Goal: Information Seeking & Learning: Check status

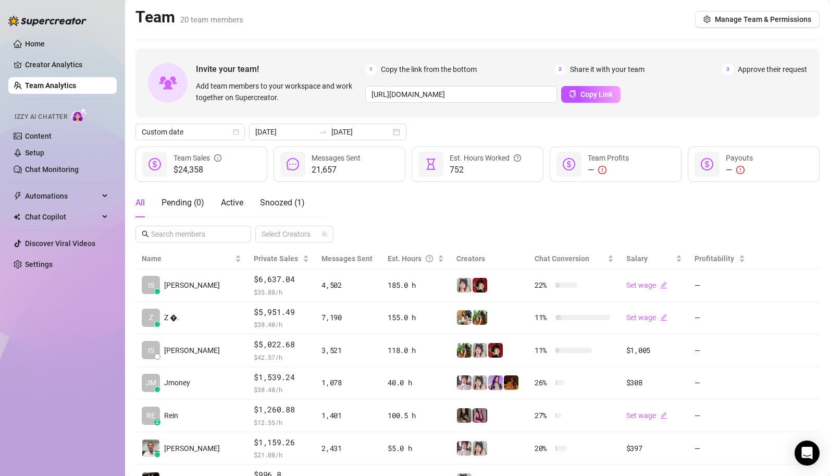
scroll to position [75, 0]
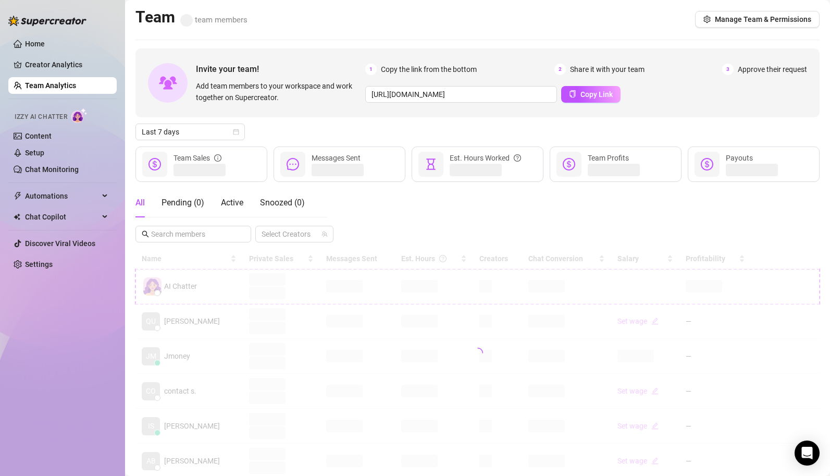
click at [49, 335] on div "Home Creator Analytics Team Analytics Izzy AI Chatter Content Setup Chat Monito…" at bounding box center [62, 233] width 108 height 466
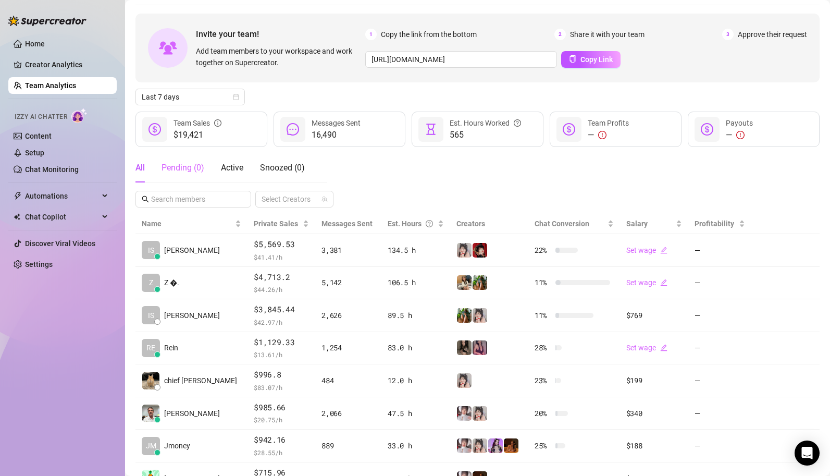
scroll to position [41, 0]
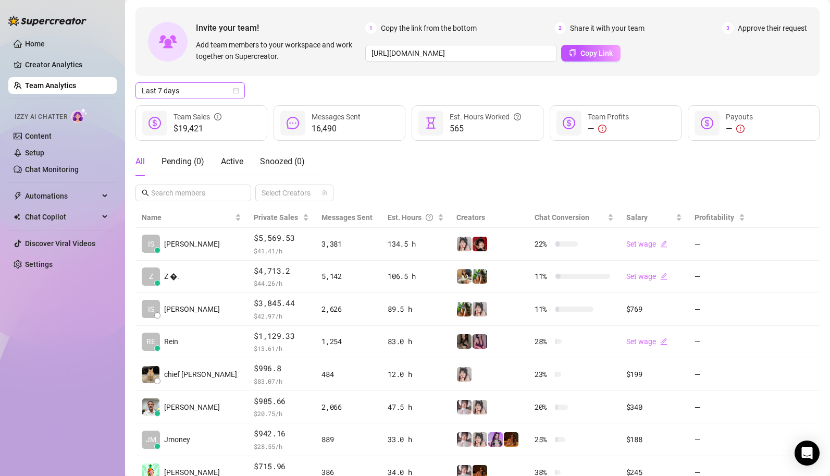
click at [235, 88] on icon "calendar" at bounding box center [236, 91] width 6 height 6
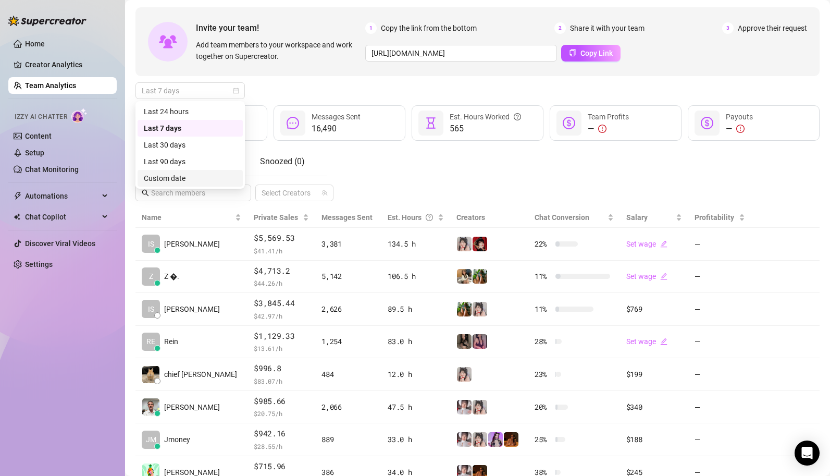
click at [207, 178] on div "Custom date" at bounding box center [190, 177] width 93 height 11
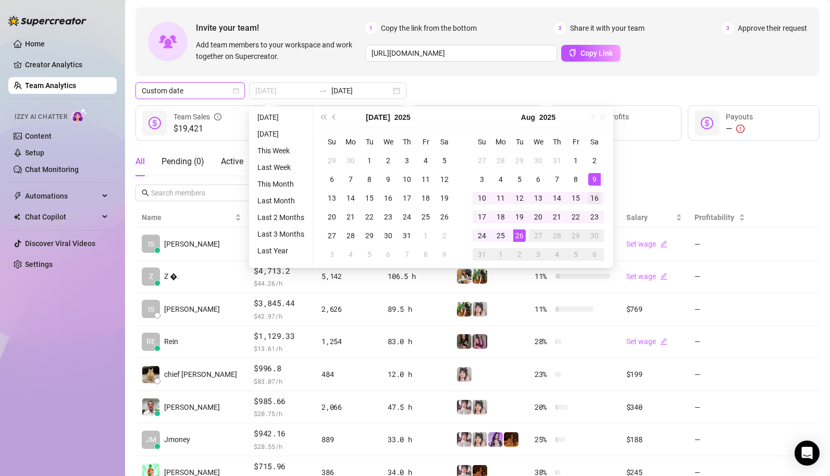
type input "[DATE]"
click at [598, 194] on div "16" at bounding box center [594, 198] width 13 height 13
click at [521, 237] on div "26" at bounding box center [519, 235] width 13 height 13
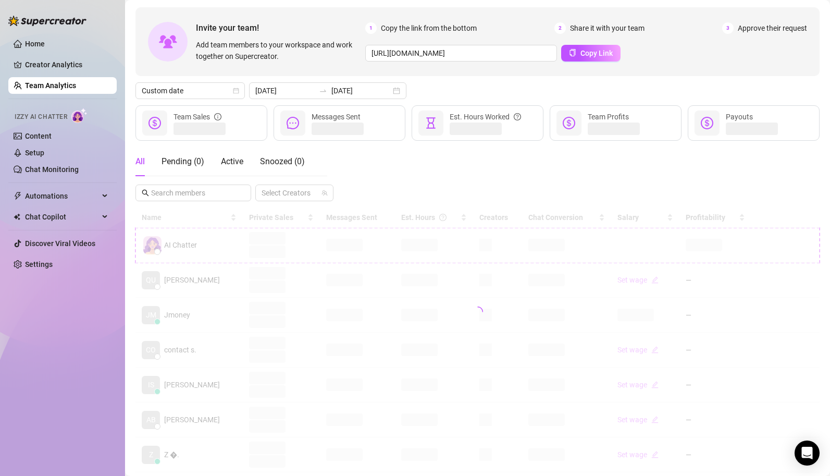
click at [619, 178] on div "All Pending ( 0 ) Active Snoozed ( 0 ) Select Creators" at bounding box center [477, 174] width 684 height 54
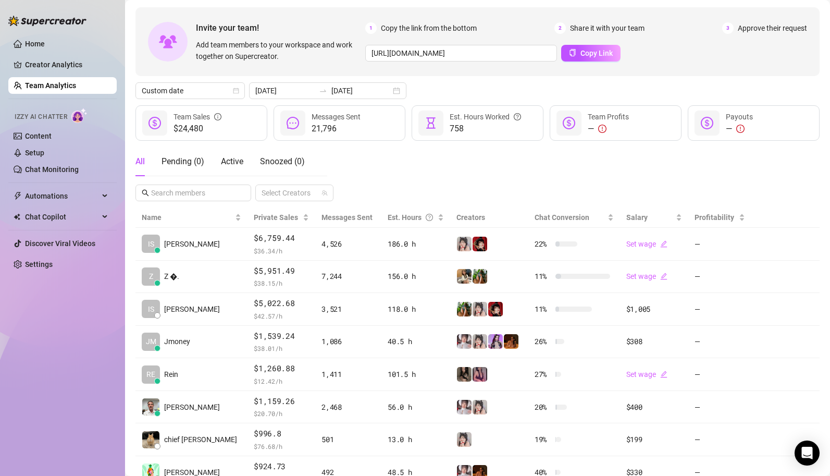
click at [557, 196] on div "All Pending ( 0 ) Active Snoozed ( 0 ) Select Creators" at bounding box center [477, 174] width 684 height 54
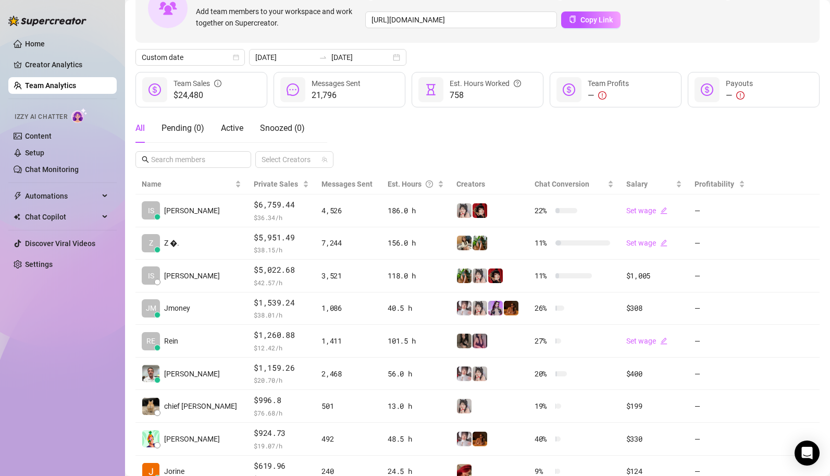
scroll to position [77, 0]
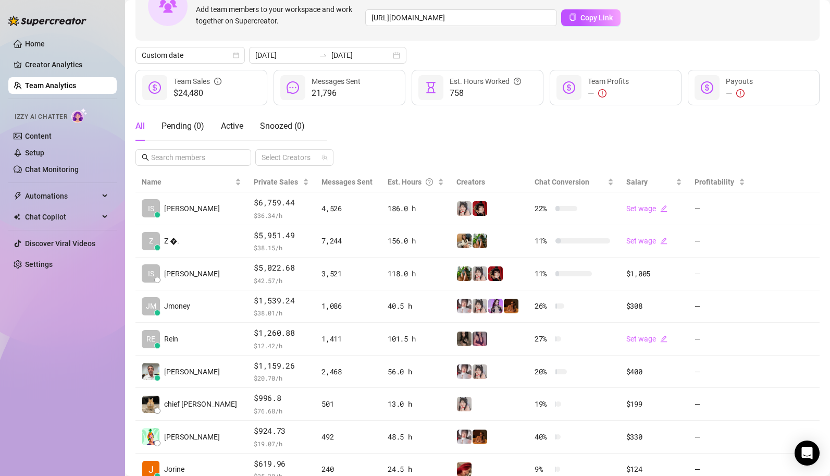
click at [34, 352] on div "Home Creator Analytics Team Analytics Izzy AI Chatter Content Setup Chat Monito…" at bounding box center [62, 233] width 108 height 466
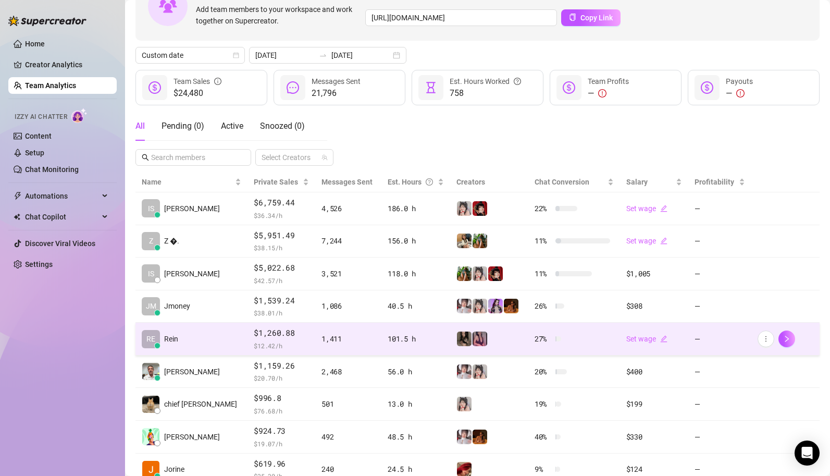
scroll to position [120, 0]
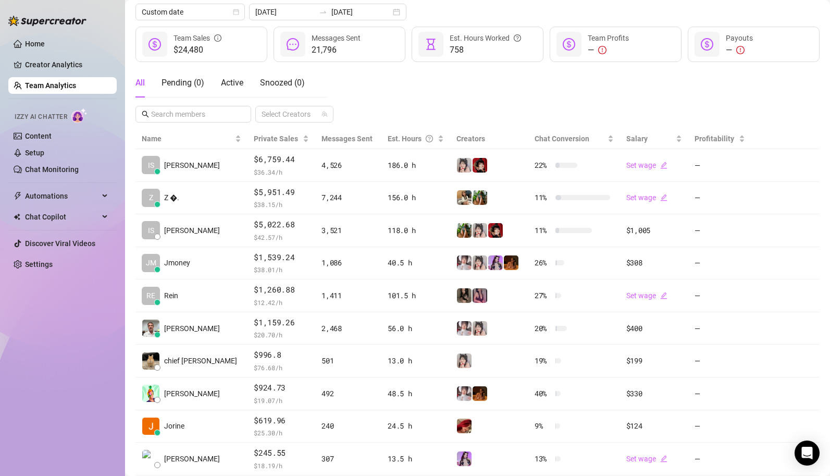
click at [40, 382] on div "Home Creator Analytics Team Analytics Izzy AI Chatter Content Setup Chat Monito…" at bounding box center [62, 233] width 108 height 466
click at [65, 380] on div "Home Creator Analytics Team Analytics Izzy AI Chatter Content Setup Chat Monito…" at bounding box center [62, 233] width 108 height 466
click at [44, 376] on div "Home Creator Analytics Team Analytics Izzy AI Chatter Content Setup Chat Monito…" at bounding box center [62, 233] width 108 height 466
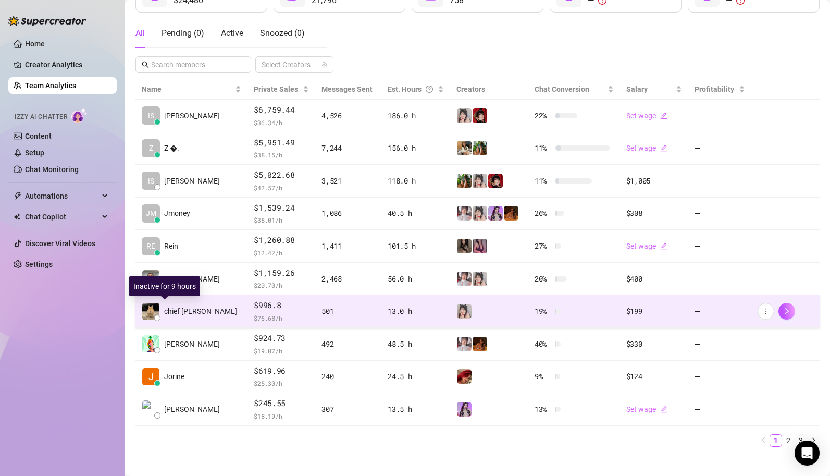
scroll to position [176, 0]
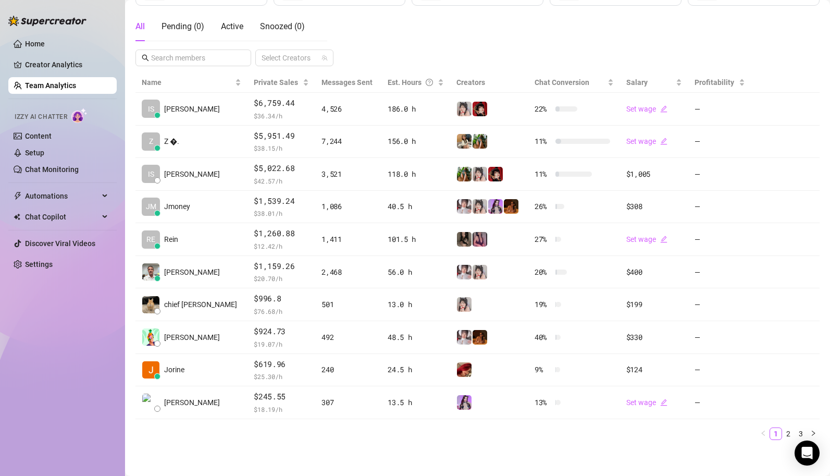
click at [106, 376] on div "Home Creator Analytics Team Analytics Izzy AI Chatter Content Setup Chat Monito…" at bounding box center [62, 233] width 108 height 466
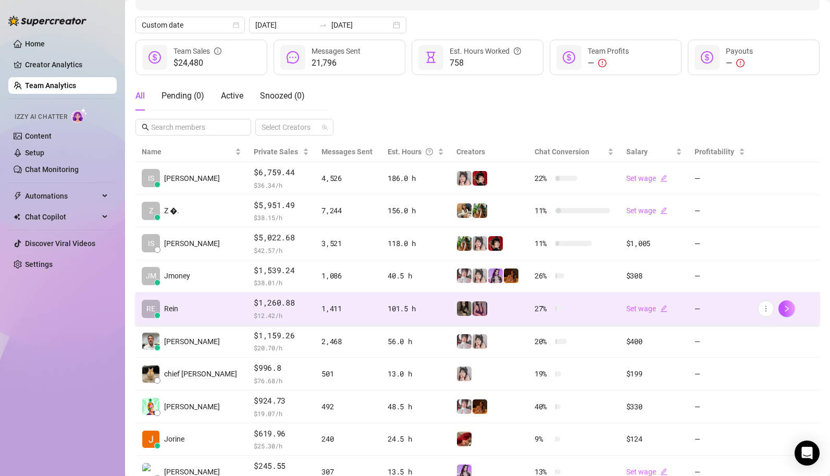
scroll to position [168, 0]
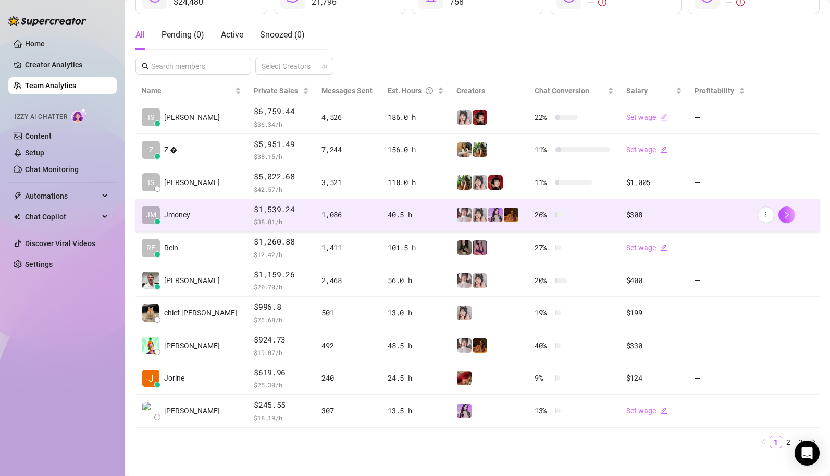
click at [254, 211] on span "$1,539.24" at bounding box center [281, 209] width 55 height 13
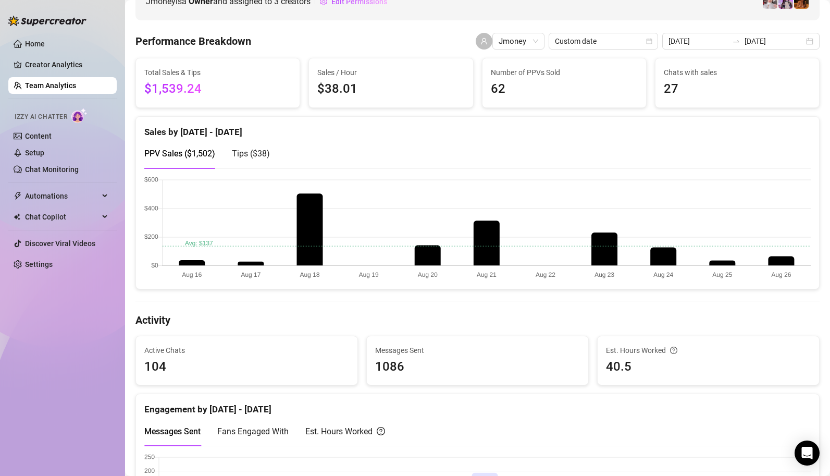
click at [555, 323] on h4 "Activity" at bounding box center [477, 320] width 684 height 15
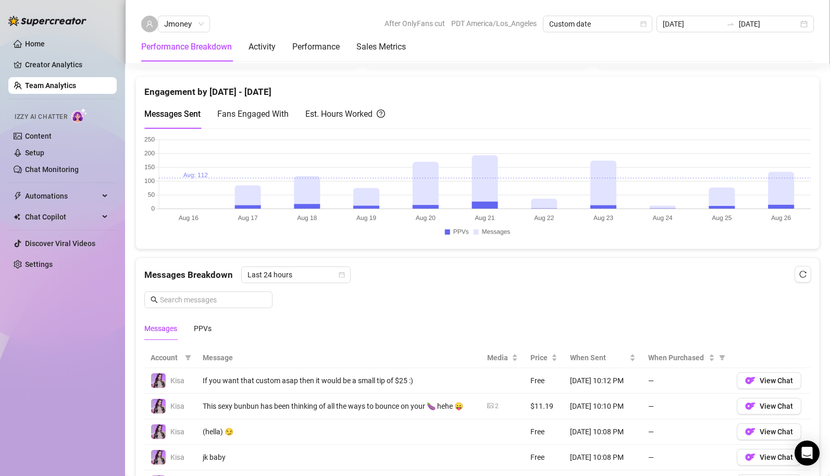
scroll to position [483, 0]
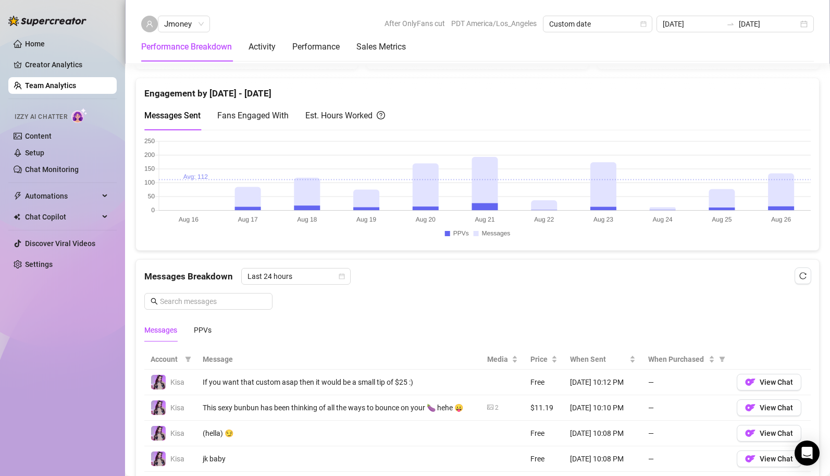
click at [344, 121] on div "Est. Hours Worked" at bounding box center [345, 115] width 80 height 13
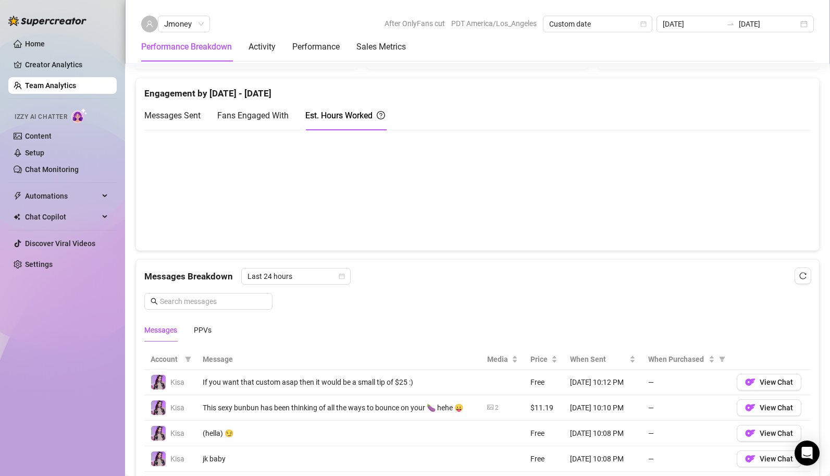
click at [177, 112] on span "Messages Sent" at bounding box center [172, 115] width 56 height 10
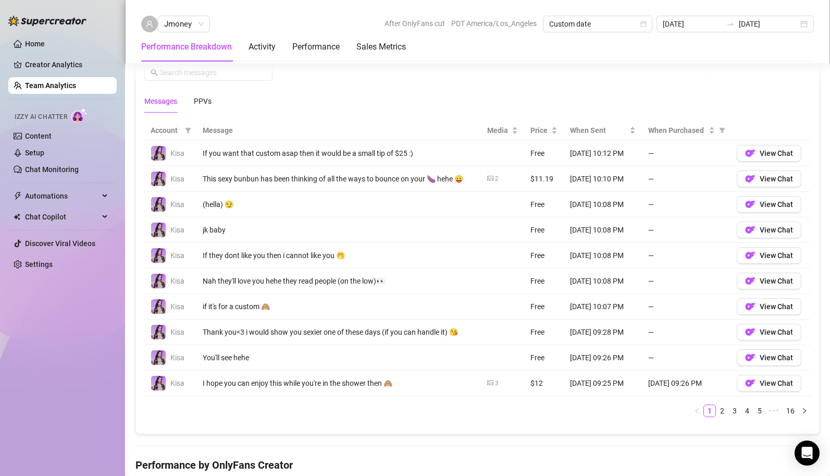
scroll to position [694, 0]
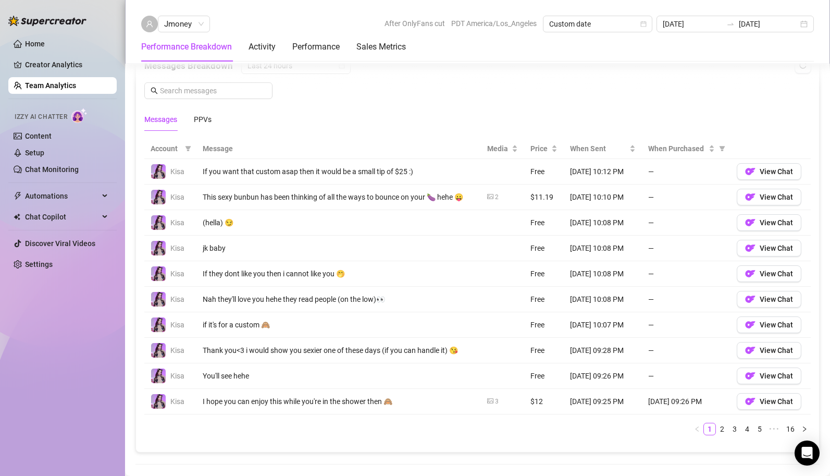
click at [400, 102] on div "Messages Breakdown Last 24 hours Messages PPVs" at bounding box center [477, 93] width 666 height 73
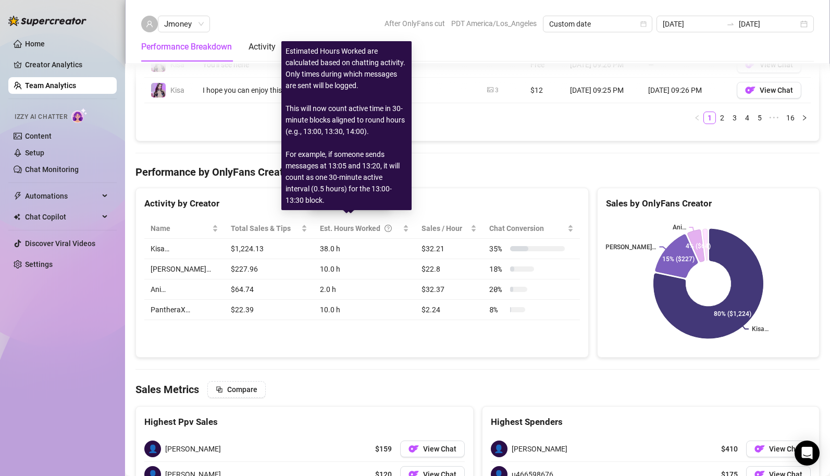
scroll to position [1011, 0]
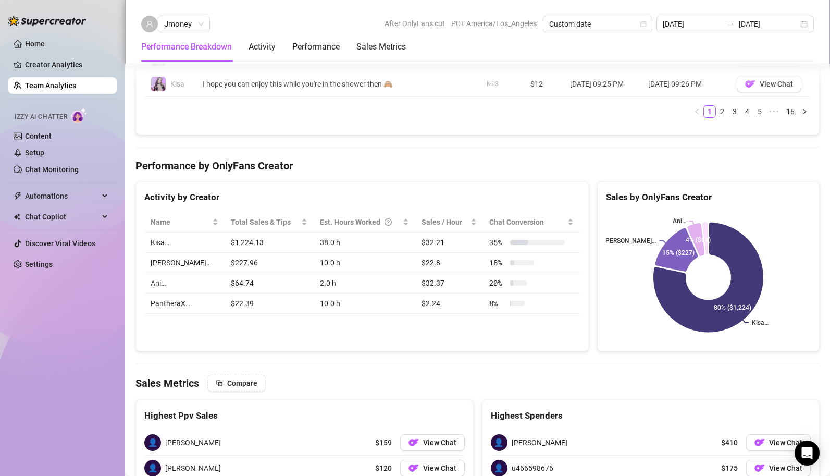
click at [327, 332] on div "Activity by Creator Name Total Sales & Tips Est. Hours Worked Sales / Hour Chat…" at bounding box center [361, 266] width 453 height 170
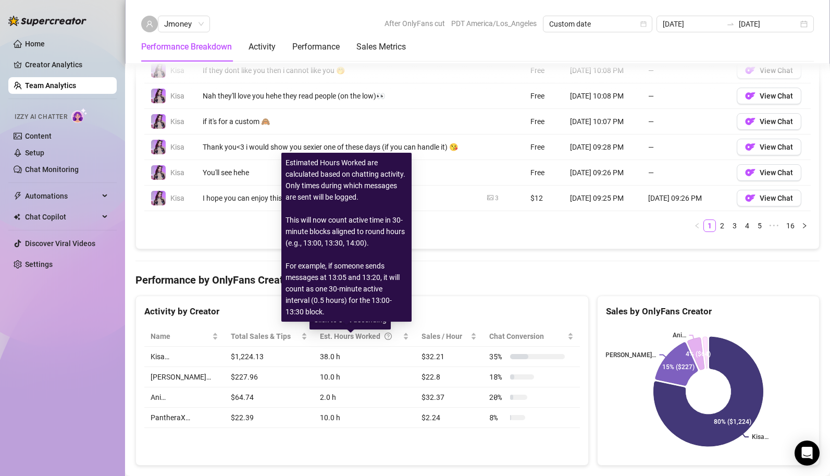
scroll to position [891, 0]
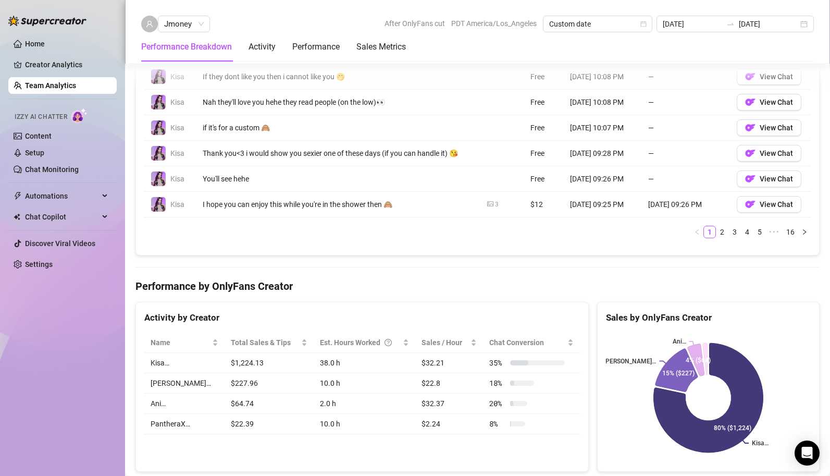
click at [13, 349] on div "Home Creator Analytics Team Analytics Izzy AI Chatter Content Setup Chat Monito…" at bounding box center [62, 233] width 108 height 466
click at [70, 364] on div "Home Creator Analytics Team Analytics Izzy AI Chatter Content Setup Chat Monito…" at bounding box center [62, 233] width 108 height 466
click at [49, 85] on link "Team Analytics" at bounding box center [50, 85] width 51 height 8
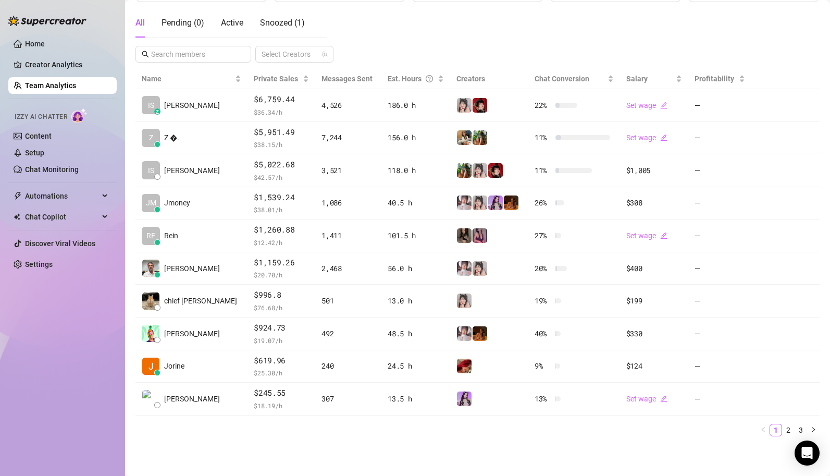
scroll to position [179, 0]
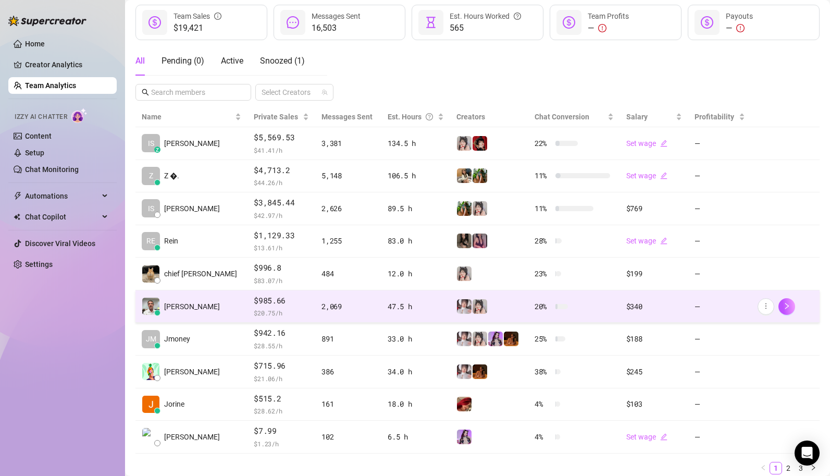
scroll to position [144, 0]
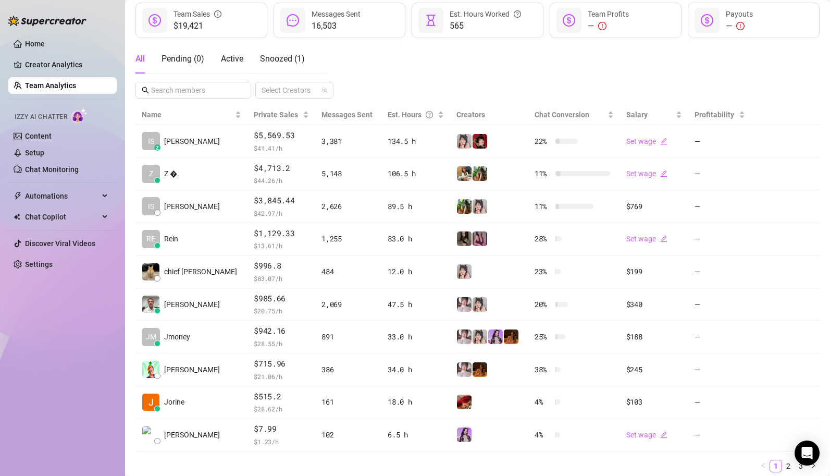
click at [89, 366] on div "Home Creator Analytics Team Analytics Izzy AI Chatter Content Setup Chat Monito…" at bounding box center [62, 233] width 108 height 466
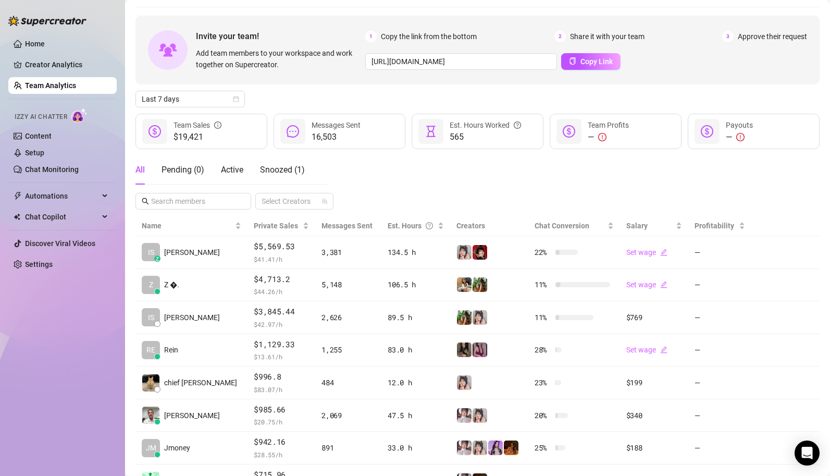
scroll to position [27, 0]
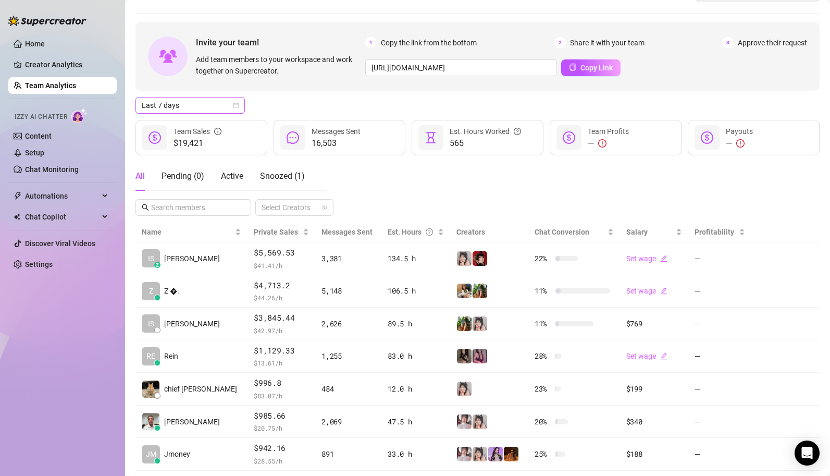
click at [203, 99] on span "Last 7 days" at bounding box center [190, 105] width 97 height 16
click at [198, 193] on div "Custom date" at bounding box center [190, 192] width 93 height 11
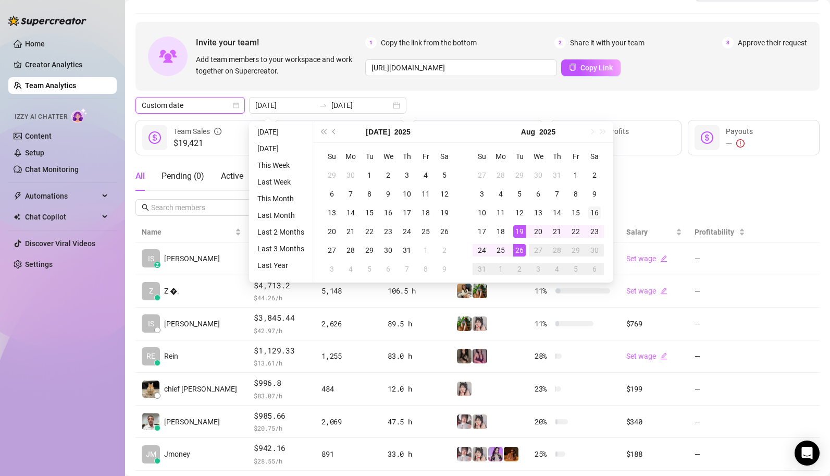
type input "[DATE]"
click at [593, 217] on div "16" at bounding box center [594, 212] width 13 height 13
type input "[DATE]"
click at [519, 253] on div "26" at bounding box center [519, 250] width 13 height 13
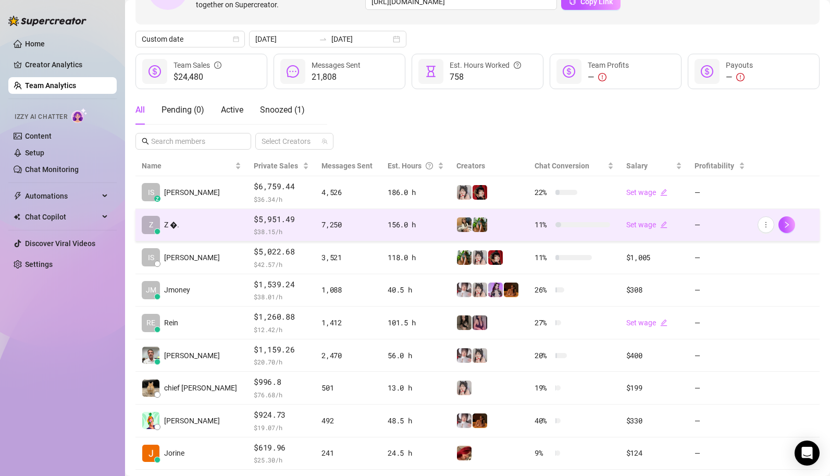
scroll to position [100, 0]
